Goal: Task Accomplishment & Management: Use online tool/utility

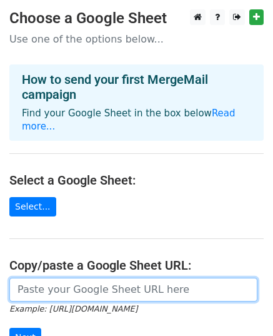
click at [76, 278] on input "url" at bounding box center [133, 290] width 248 height 24
paste input "https://docs.google.com/spreadsheets/d/1fn5s2JtFdvW6Fnfjw8lwjsygEsDzZvQZBcvzLi1…"
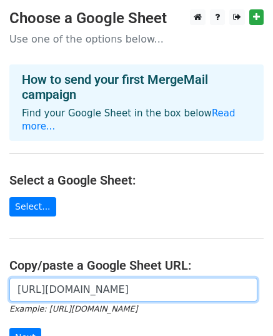
scroll to position [0, 254]
type input "https://docs.google.com/spreadsheets/d/1fn5s2JtFdvW6Fnfjw8lwjsygEsDzZvQZBcvzLi1…"
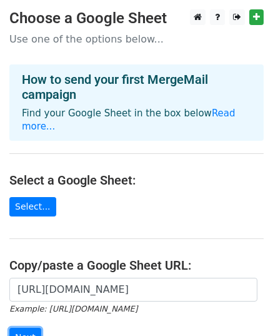
scroll to position [0, 0]
click at [28, 328] on input "Next" at bounding box center [25, 337] width 32 height 19
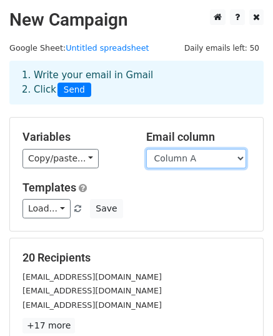
click at [180, 154] on select "Column A" at bounding box center [196, 158] width 100 height 19
click at [146, 149] on select "Column A" at bounding box center [196, 158] width 100 height 19
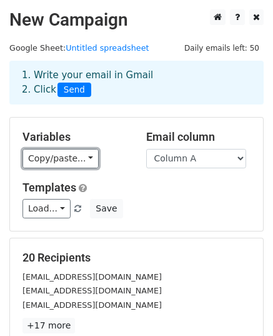
click at [71, 158] on link "Copy/paste..." at bounding box center [61, 158] width 76 height 19
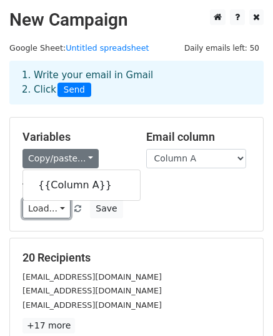
click at [49, 208] on link "Load..." at bounding box center [47, 208] width 48 height 19
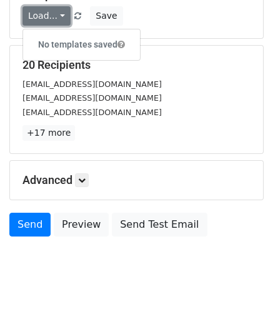
scroll to position [197, 0]
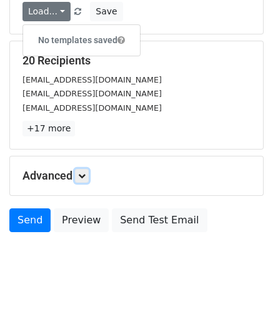
click at [86, 174] on icon at bounding box center [82, 176] width 8 height 8
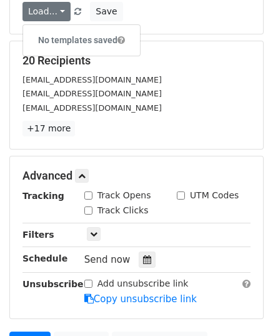
click at [90, 194] on input "Track Opens" at bounding box center [88, 195] width 8 height 8
checkbox input "true"
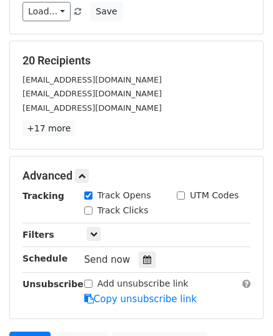
click at [89, 211] on input "Track Clicks" at bounding box center [88, 210] width 8 height 8
checkbox input "true"
click at [143, 255] on icon at bounding box center [147, 259] width 8 height 9
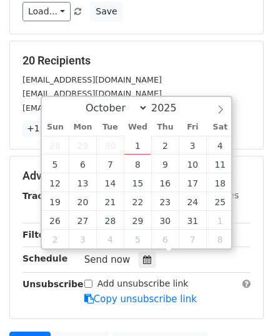
type input "[DATE] 12:00"
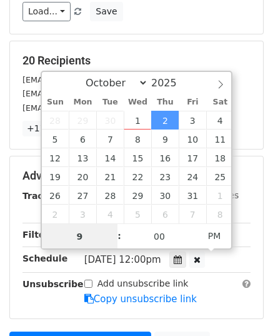
type input "9"
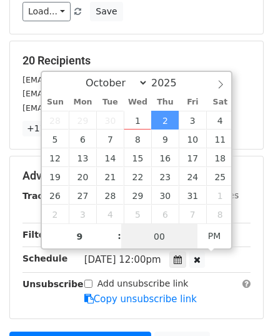
type input "[DATE] 21:00"
type input "09"
click at [170, 241] on input "00" at bounding box center [159, 236] width 76 height 25
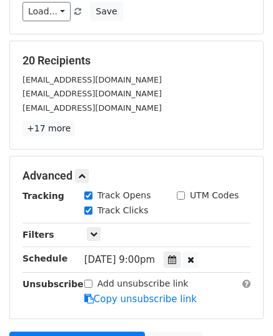
click at [64, 300] on div "Unsubscribe" at bounding box center [44, 291] width 62 height 29
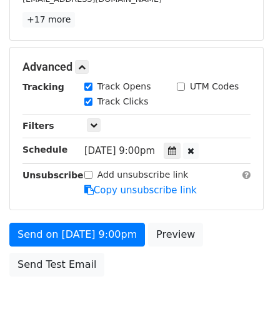
scroll to position [348, 0]
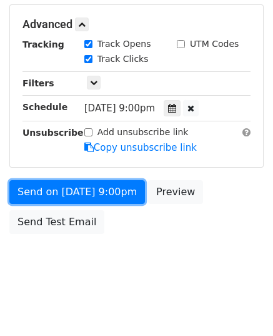
click at [38, 185] on link "Send on [DATE] 9:00pm" at bounding box center [77, 192] width 136 height 24
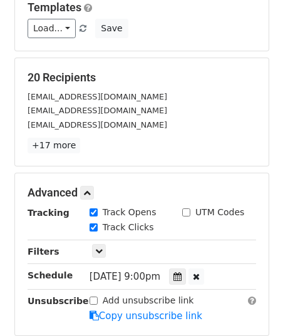
scroll to position [161, 0]
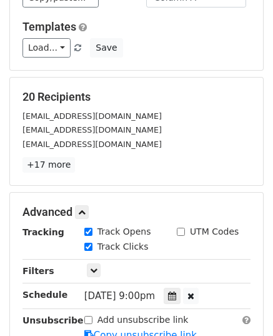
click at [42, 114] on small "[EMAIL_ADDRESS][DOMAIN_NAME]" at bounding box center [92, 115] width 139 height 9
click at [42, 161] on link "+17 more" at bounding box center [49, 165] width 53 height 16
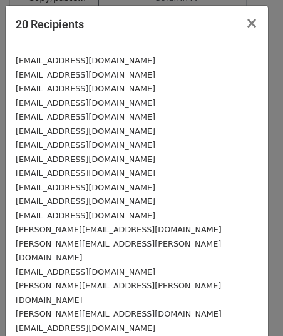
drag, startPoint x: 139, startPoint y: 325, endPoint x: 133, endPoint y: 323, distance: 7.3
click at [116, 306] on div "[PERSON_NAME][EMAIL_ADDRESS][DOMAIN_NAME]" at bounding box center [137, 313] width 242 height 14
click at [113, 278] on div "[PERSON_NAME][EMAIL_ADDRESS][PERSON_NAME][DOMAIN_NAME]" at bounding box center [137, 292] width 242 height 28
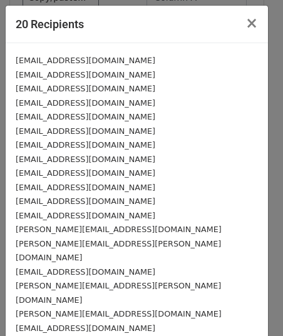
click at [104, 278] on div "[PERSON_NAME][EMAIL_ADDRESS][PERSON_NAME][DOMAIN_NAME]" at bounding box center [137, 292] width 242 height 28
click at [74, 213] on small "[EMAIL_ADDRESS][DOMAIN_NAME]" at bounding box center [85, 215] width 139 height 9
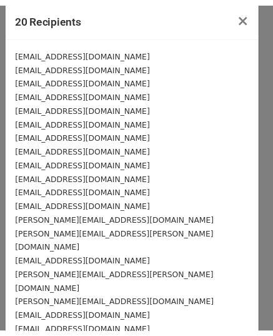
scroll to position [0, 0]
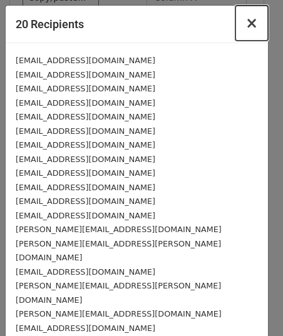
click at [245, 24] on span "×" at bounding box center [251, 23] width 13 height 18
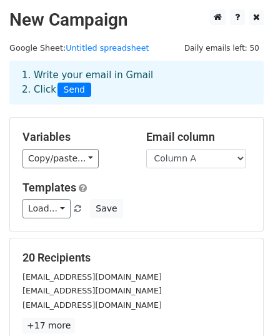
click at [50, 87] on div "1. Write your email in Gmail 2. Click Send" at bounding box center [137, 82] width 248 height 29
click at [58, 88] on span "Send" at bounding box center [75, 90] width 34 height 15
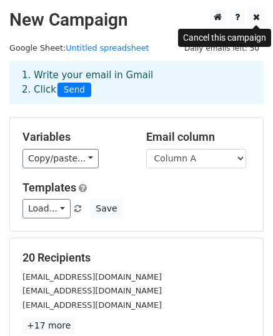
click at [255, 21] on icon at bounding box center [256, 17] width 7 height 9
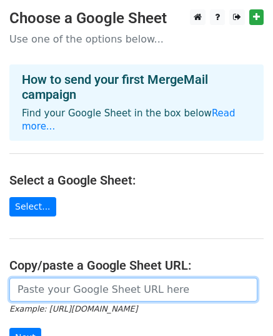
click at [63, 278] on input "url" at bounding box center [133, 290] width 248 height 24
paste input "https://docs.google.com/spreadsheets/d/1fn5s2JtFdvW6Fnfjw8lwjsygEsDzZvQZBcvzLi1…"
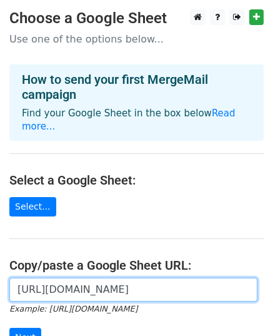
scroll to position [0, 254]
type input "https://docs.google.com/spreadsheets/d/1fn5s2JtFdvW6Fnfjw8lwjsygEsDzZvQZBcvzLi1…"
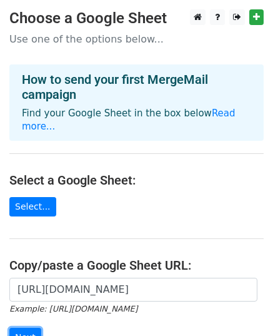
scroll to position [0, 0]
click at [36, 328] on input "Next" at bounding box center [25, 337] width 32 height 19
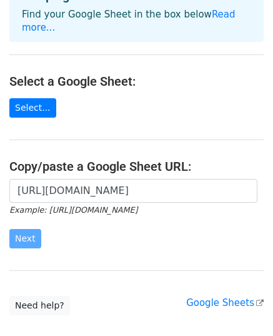
scroll to position [125, 0]
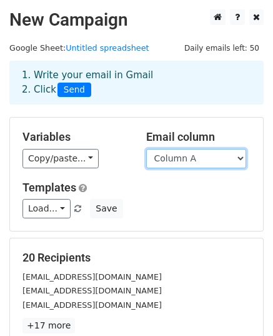
click at [164, 161] on select "Column A" at bounding box center [196, 158] width 100 height 19
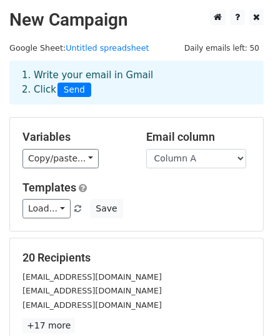
click at [170, 185] on h5 "Templates" at bounding box center [137, 188] width 228 height 14
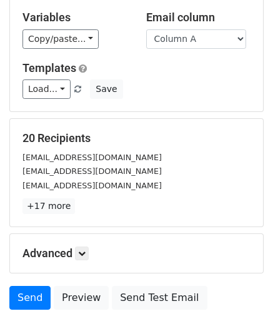
scroll to position [125, 0]
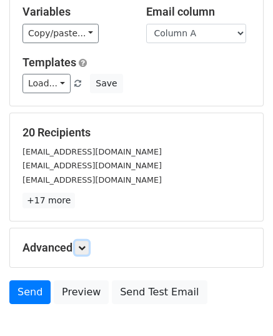
click at [86, 244] on icon at bounding box center [82, 248] width 8 height 8
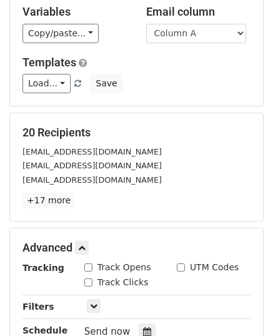
click at [94, 261] on div "Track Opens" at bounding box center [117, 267] width 67 height 13
click at [86, 268] on input "Track Opens" at bounding box center [88, 267] width 8 height 8
checkbox input "true"
click at [86, 278] on input "Track Clicks" at bounding box center [88, 282] width 8 height 8
checkbox input "true"
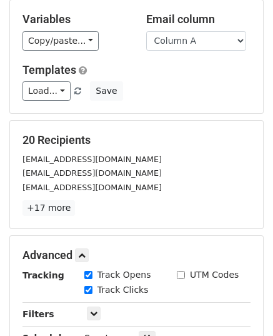
scroll to position [188, 0]
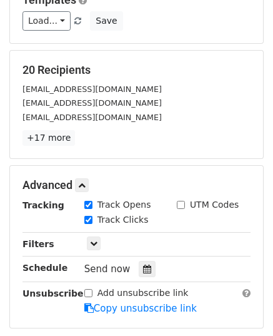
click at [143, 268] on icon at bounding box center [147, 268] width 8 height 9
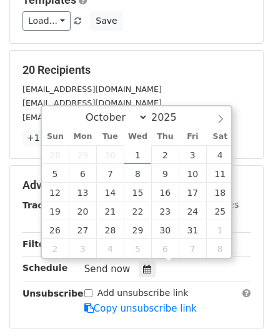
type input "[DATE] 12:00"
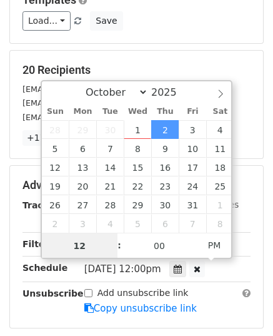
scroll to position [0, 0]
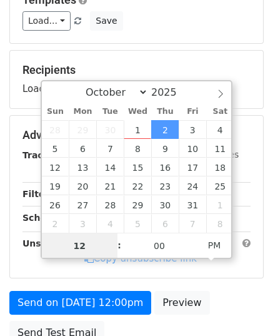
click at [94, 249] on input "12" at bounding box center [80, 245] width 76 height 25
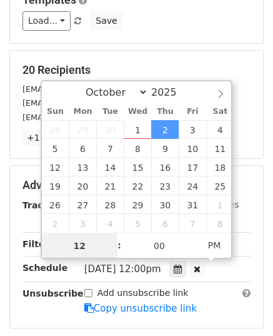
type input "1"
type input "9"
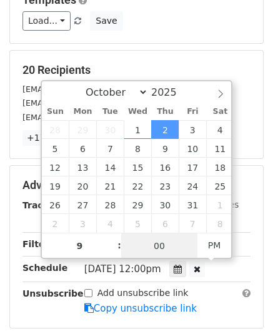
type input "[DATE] 21:00"
type input "09"
click at [154, 239] on input "00" at bounding box center [159, 245] width 76 height 25
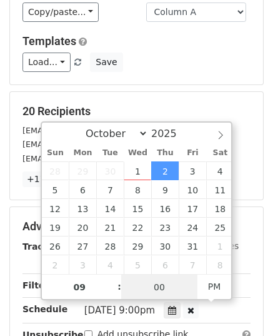
scroll to position [125, 0]
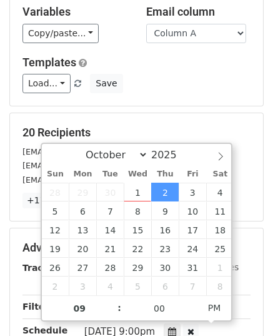
click at [153, 72] on div "Templates Load... No templates saved Save" at bounding box center [136, 75] width 247 height 38
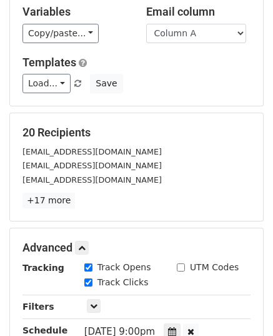
scroll to position [348, 0]
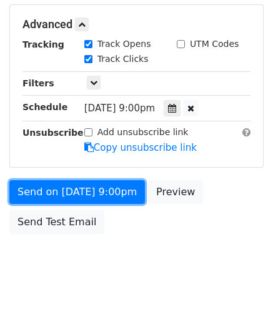
click at [61, 182] on link "Send on [DATE] 9:00pm" at bounding box center [77, 192] width 136 height 24
